Goal: Entertainment & Leisure: Browse casually

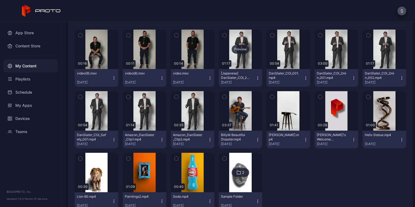
scroll to position [72, 0]
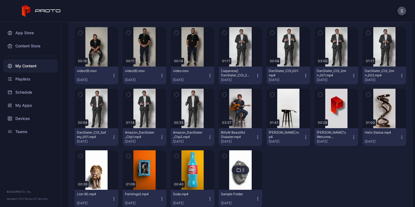
click at [185, 134] on div "Amazon_DanSlater_Clip2.mp4" at bounding box center [188, 135] width 30 height 9
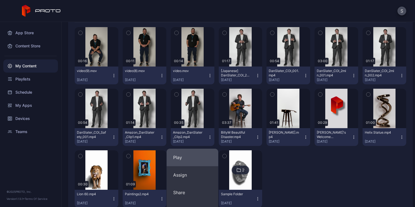
click at [192, 159] on button "Play" at bounding box center [192, 158] width 52 height 18
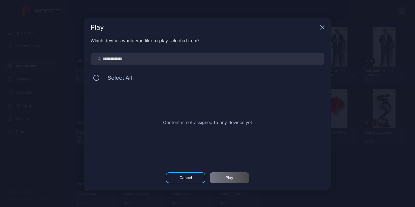
click at [320, 27] on icon "button" at bounding box center [322, 27] width 4 height 4
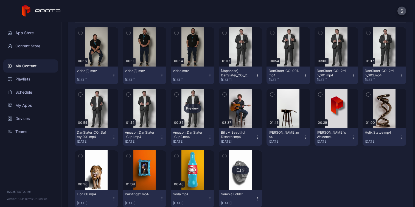
click at [192, 108] on div "Preview" at bounding box center [192, 108] width 18 height 9
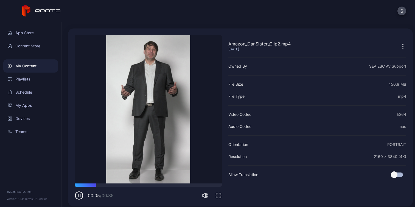
scroll to position [15, 0]
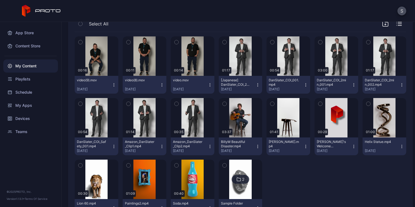
scroll to position [61, 0]
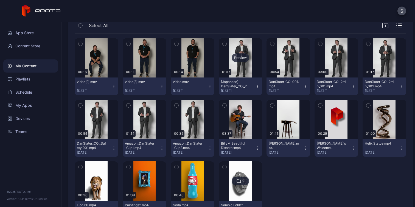
click at [242, 60] on div "Preview" at bounding box center [240, 57] width 18 height 9
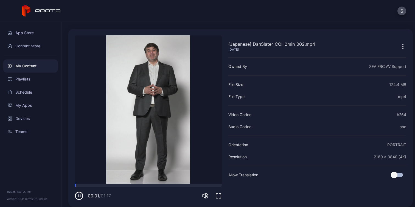
scroll to position [19, 0]
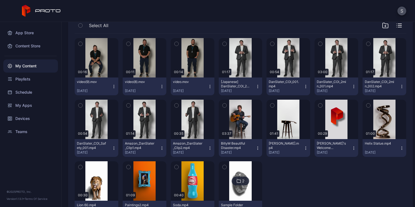
scroll to position [88, 0]
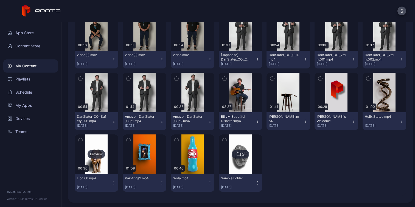
click at [97, 153] on div "Preview" at bounding box center [96, 154] width 18 height 9
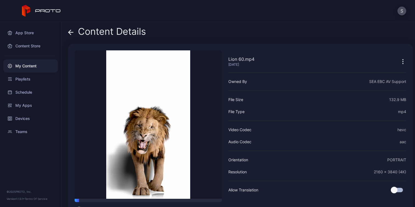
scroll to position [19, 0]
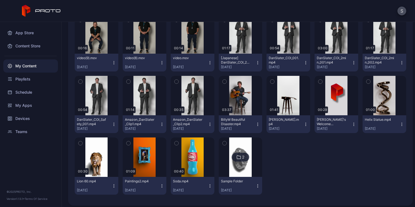
scroll to position [88, 0]
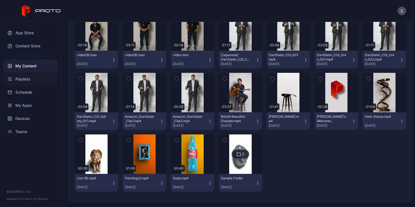
click at [32, 80] on div "Playlists" at bounding box center [30, 79] width 55 height 13
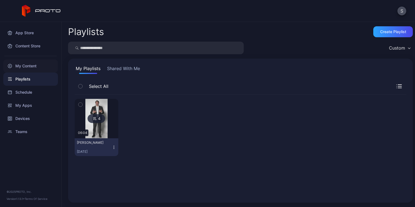
click at [24, 65] on div "My Content" at bounding box center [30, 66] width 55 height 13
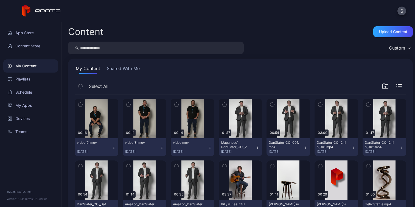
click at [133, 70] on button "Shared With Me" at bounding box center [123, 69] width 35 height 9
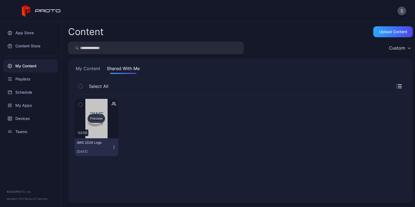
click at [99, 119] on div "Preview" at bounding box center [96, 118] width 18 height 9
